Goal: Task Accomplishment & Management: Use online tool/utility

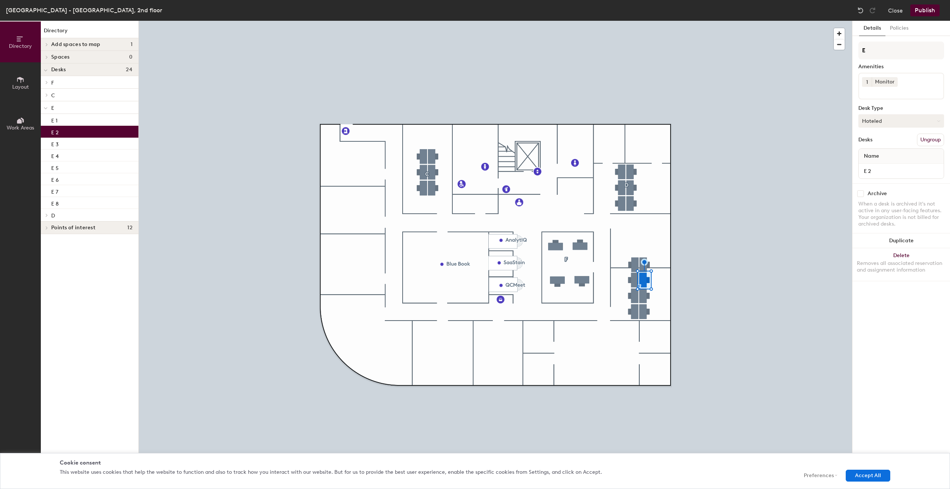
click at [876, 120] on button "Hoteled" at bounding box center [902, 120] width 86 height 13
click at [880, 143] on div "Assigned" at bounding box center [896, 143] width 74 height 11
click at [923, 11] on button "Publish" at bounding box center [925, 10] width 29 height 12
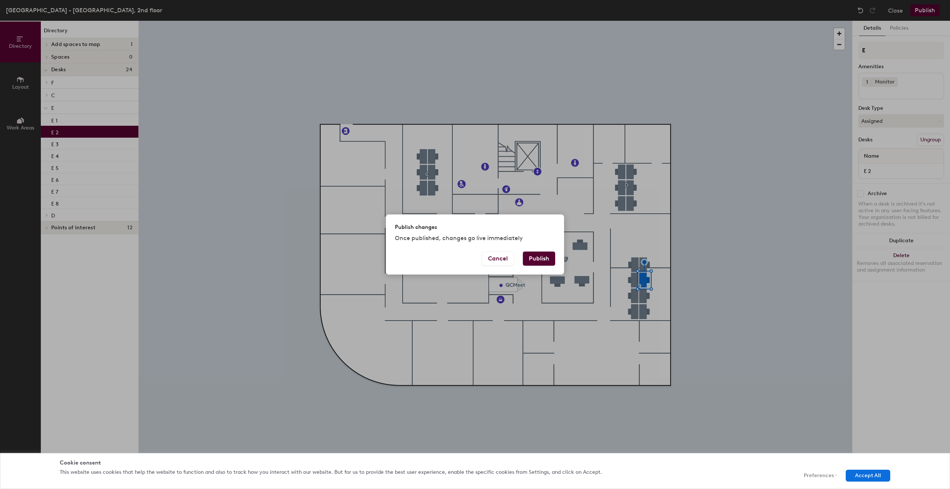
click at [536, 257] on button "Publish" at bounding box center [539, 259] width 32 height 14
